Goal: Information Seeking & Learning: Learn about a topic

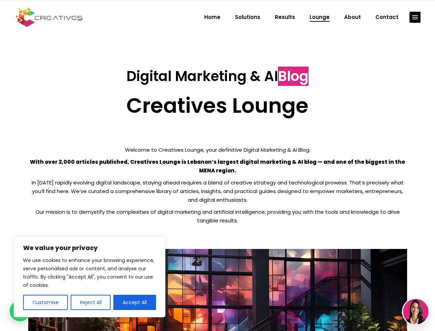
click at [217, 165] on p "With over 2,000 articles published, Creatives Lounge is Lebanon’s largest digit…" at bounding box center [217, 166] width 379 height 17
click at [45, 302] on button "Customise" at bounding box center [45, 302] width 45 height 15
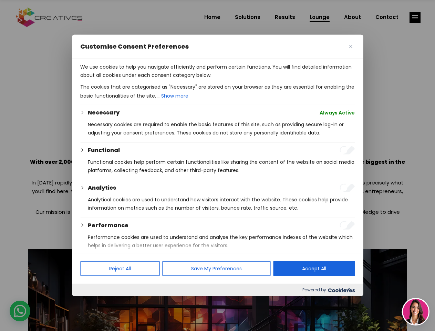
click at [90, 302] on div at bounding box center [217, 165] width 435 height 331
click at [135, 79] on p "We use cookies to help you navigate efficiently and perform certain functions. …" at bounding box center [217, 71] width 275 height 17
click at [415, 17] on div at bounding box center [217, 165] width 435 height 331
click at [416, 312] on img at bounding box center [416, 312] width 26 height 26
